Goal: Information Seeking & Learning: Find specific fact

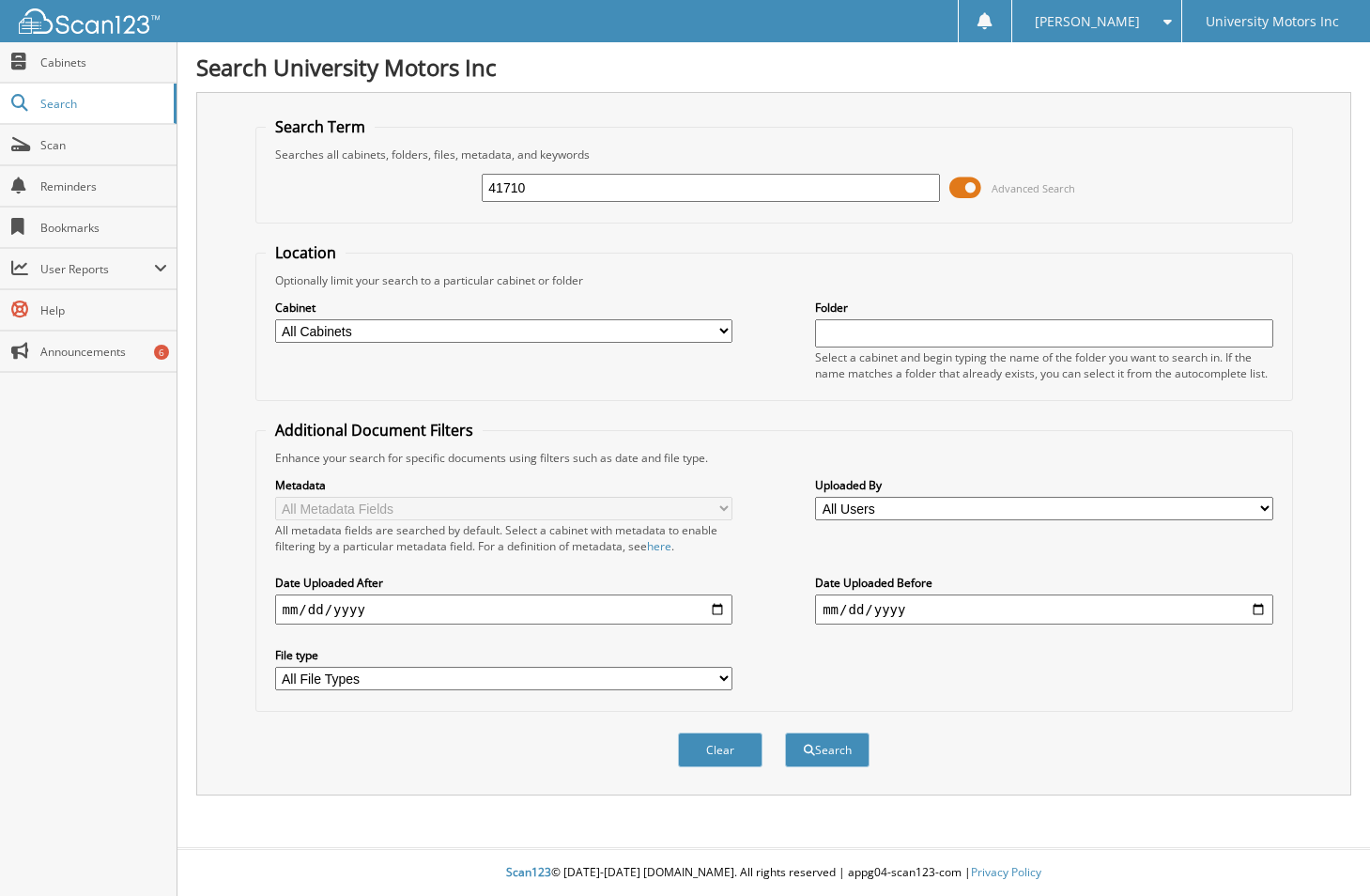
type input "41710"
click at [785, 732] on button "Search" at bounding box center [827, 750] width 85 height 35
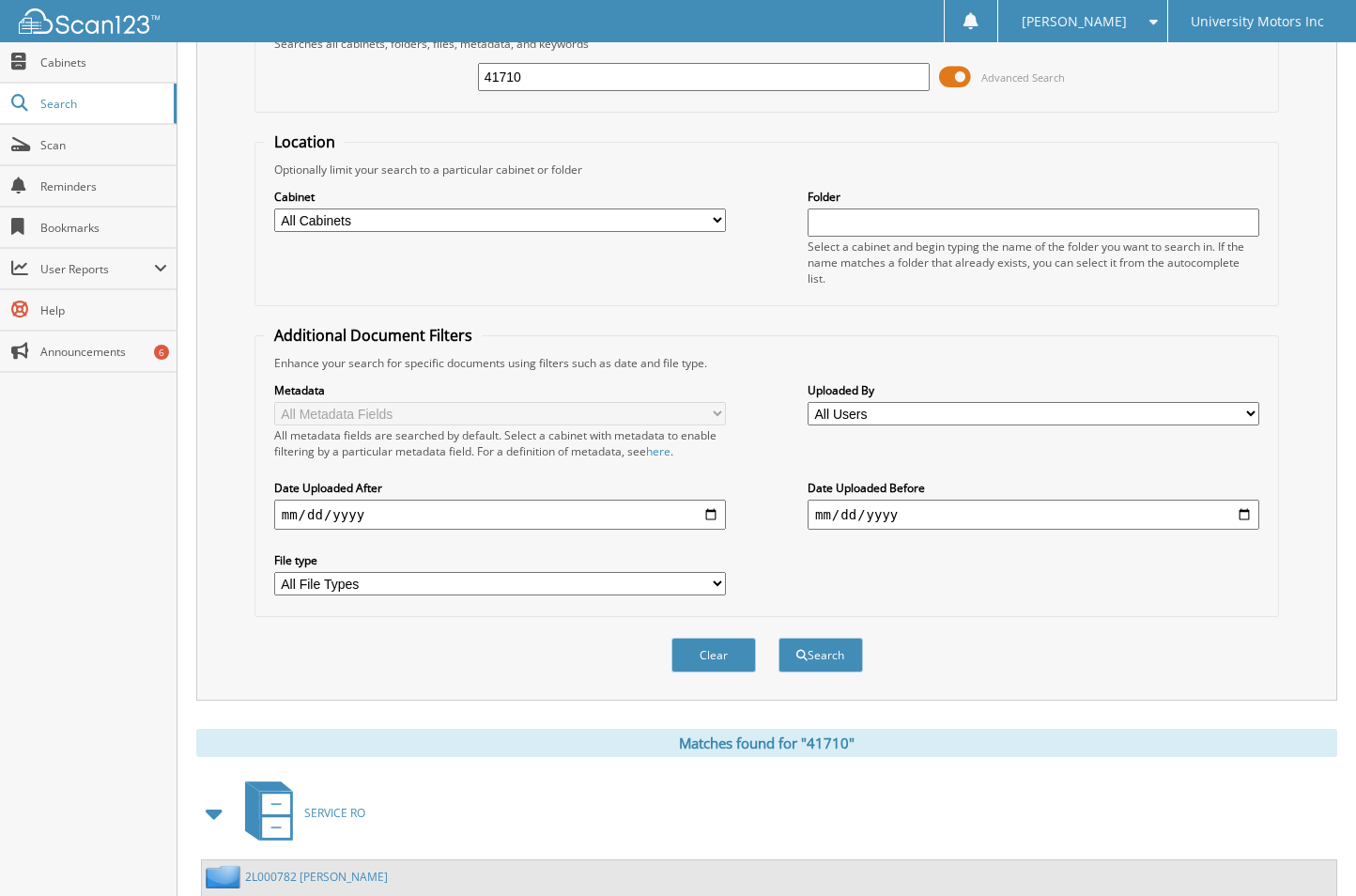
scroll to position [243, 0]
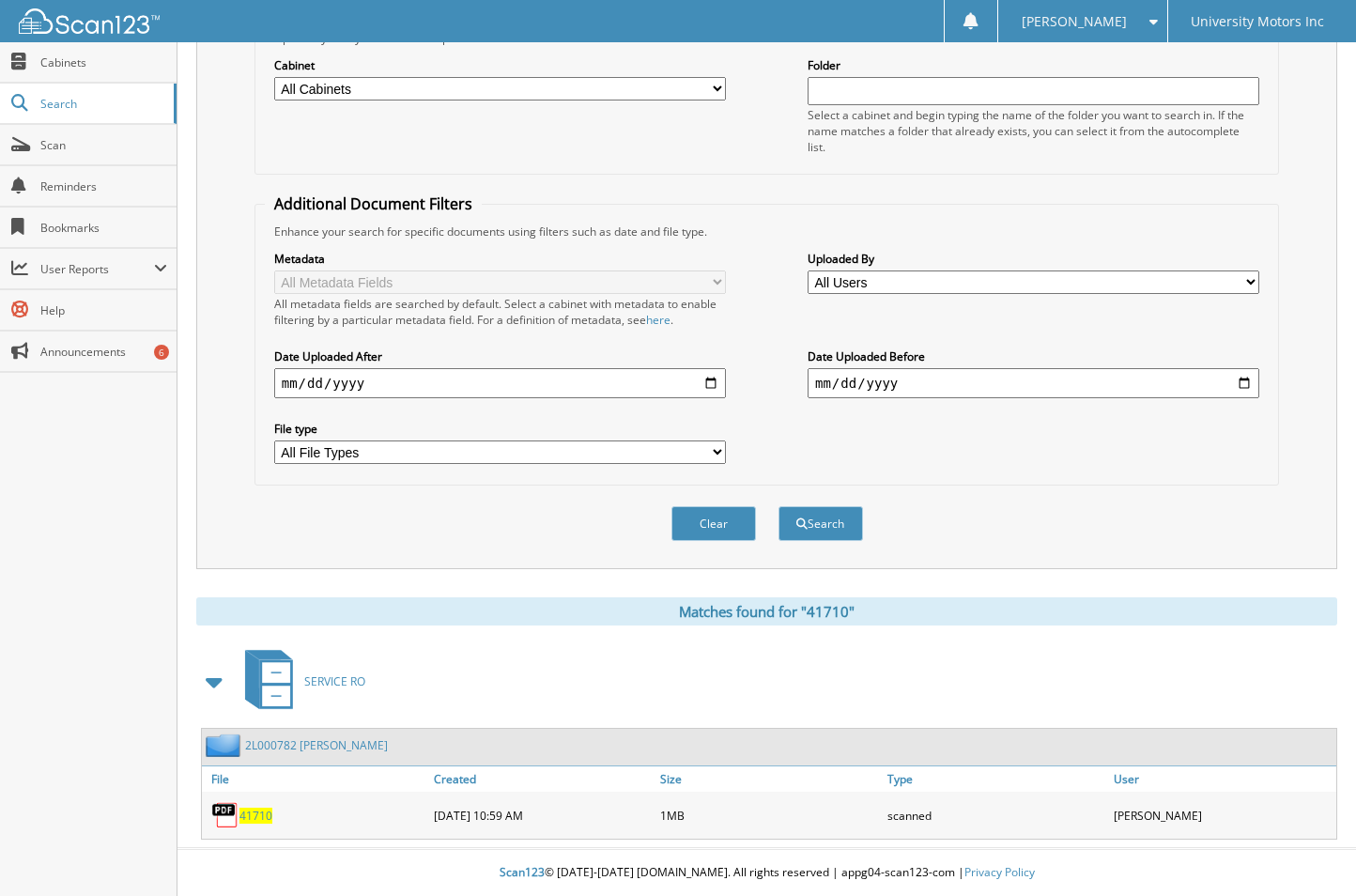
click at [251, 815] on span "41710" at bounding box center [256, 815] width 33 height 16
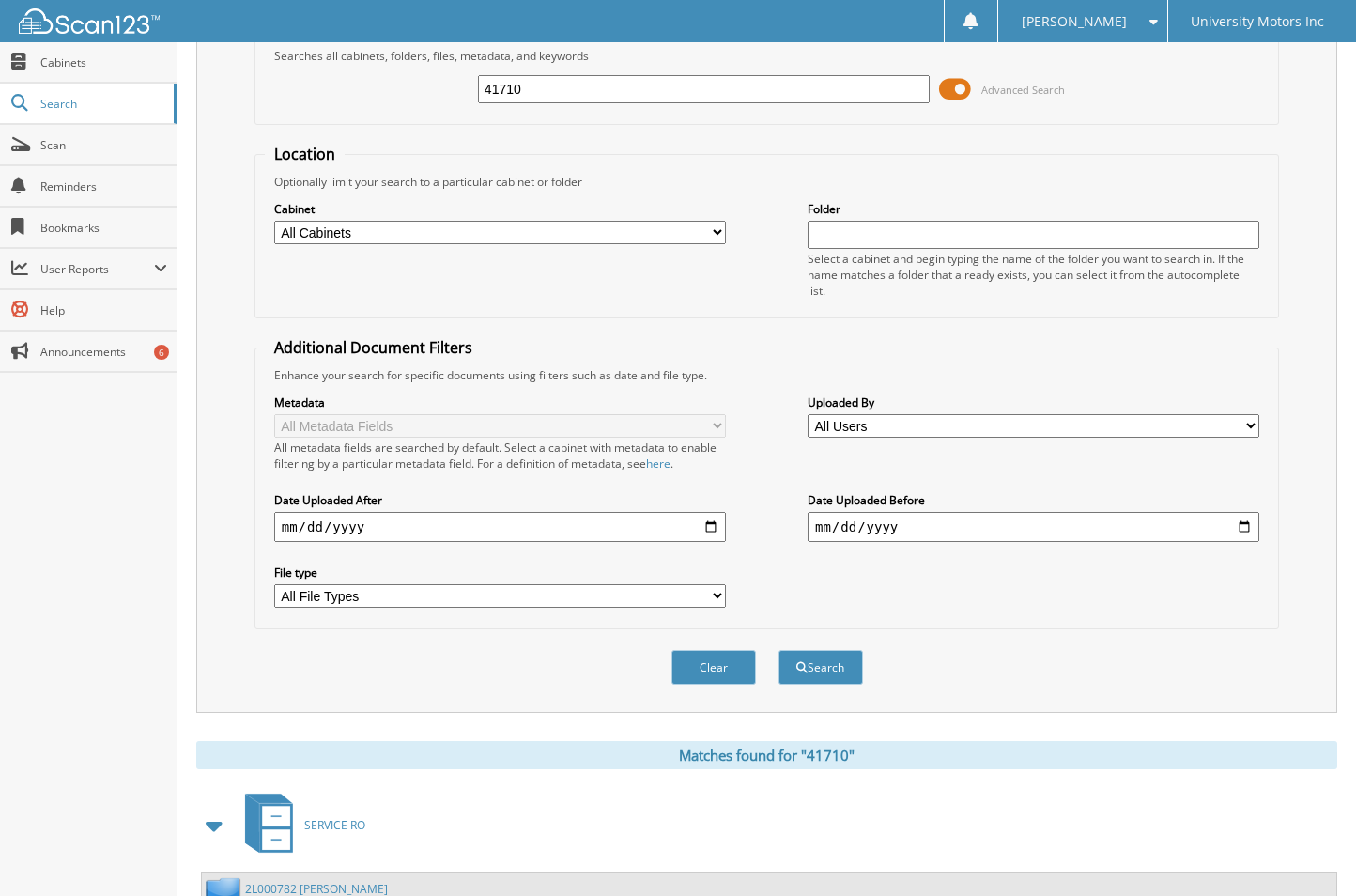
scroll to position [56, 0]
